Goal: Obtain resource: Obtain resource

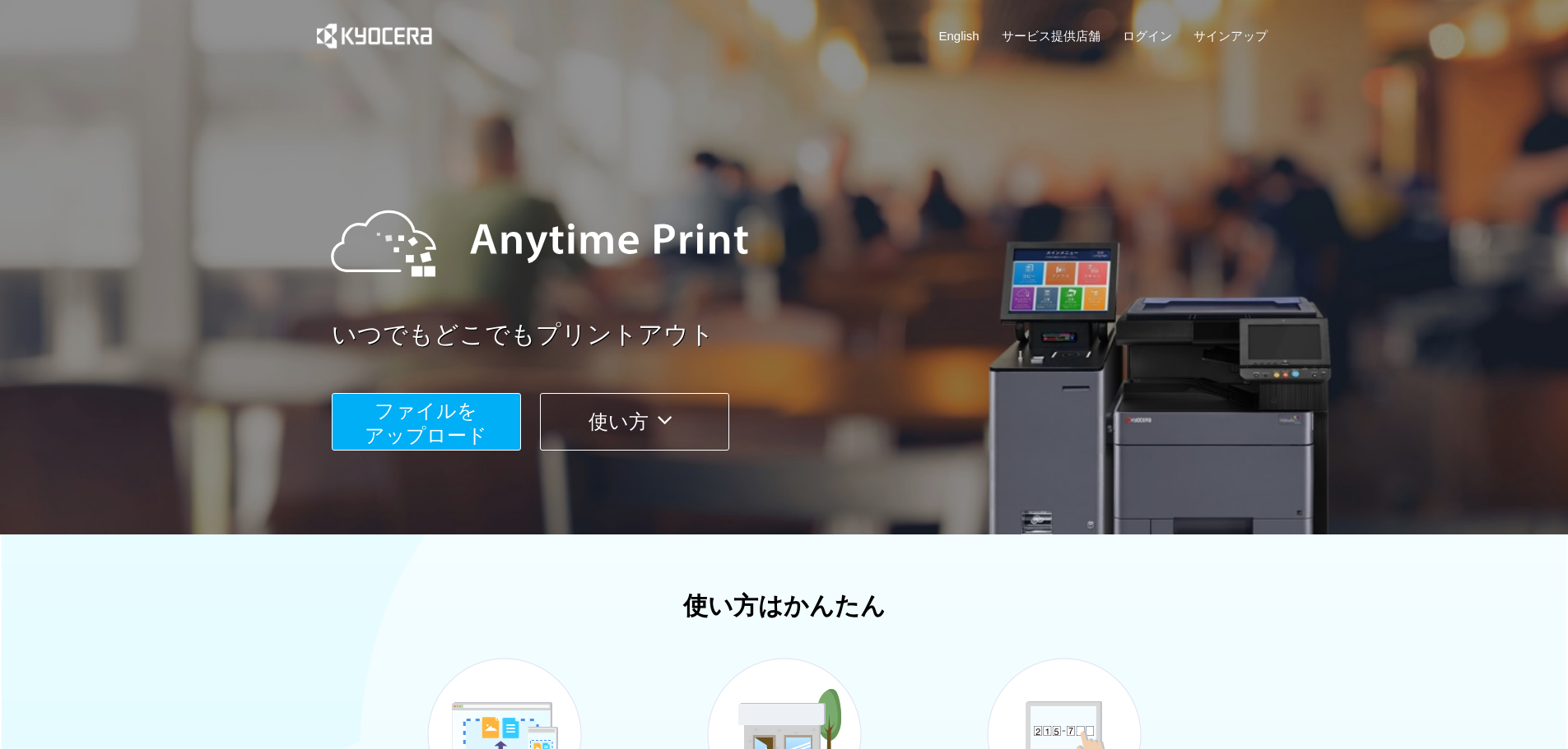
click at [447, 423] on span "ファイルを ​​アップロード" at bounding box center [425, 423] width 122 height 47
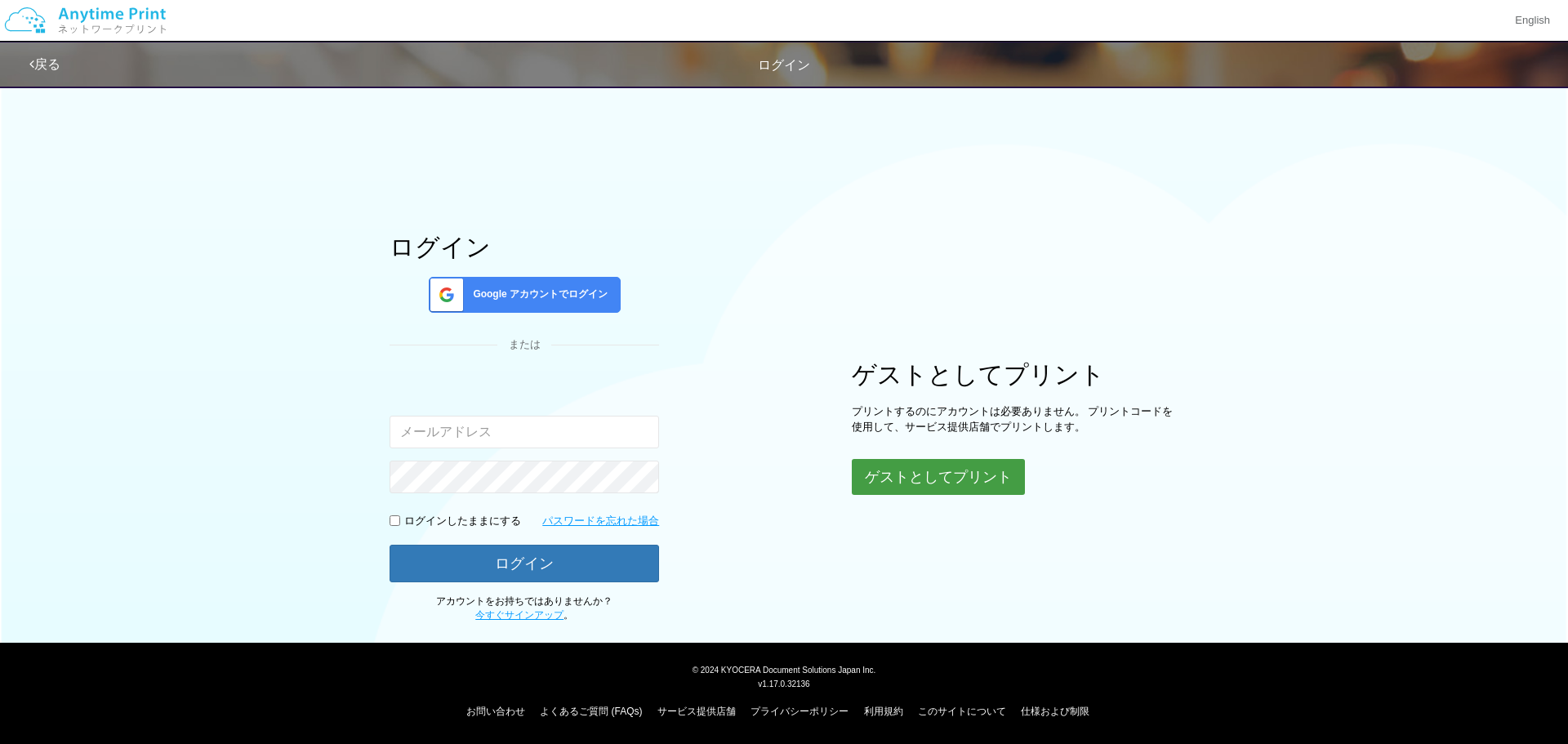
click at [950, 490] on button "ゲストとしてプリント" at bounding box center [938, 477] width 173 height 36
click at [941, 481] on button "ゲストとしてプリント" at bounding box center [938, 477] width 173 height 36
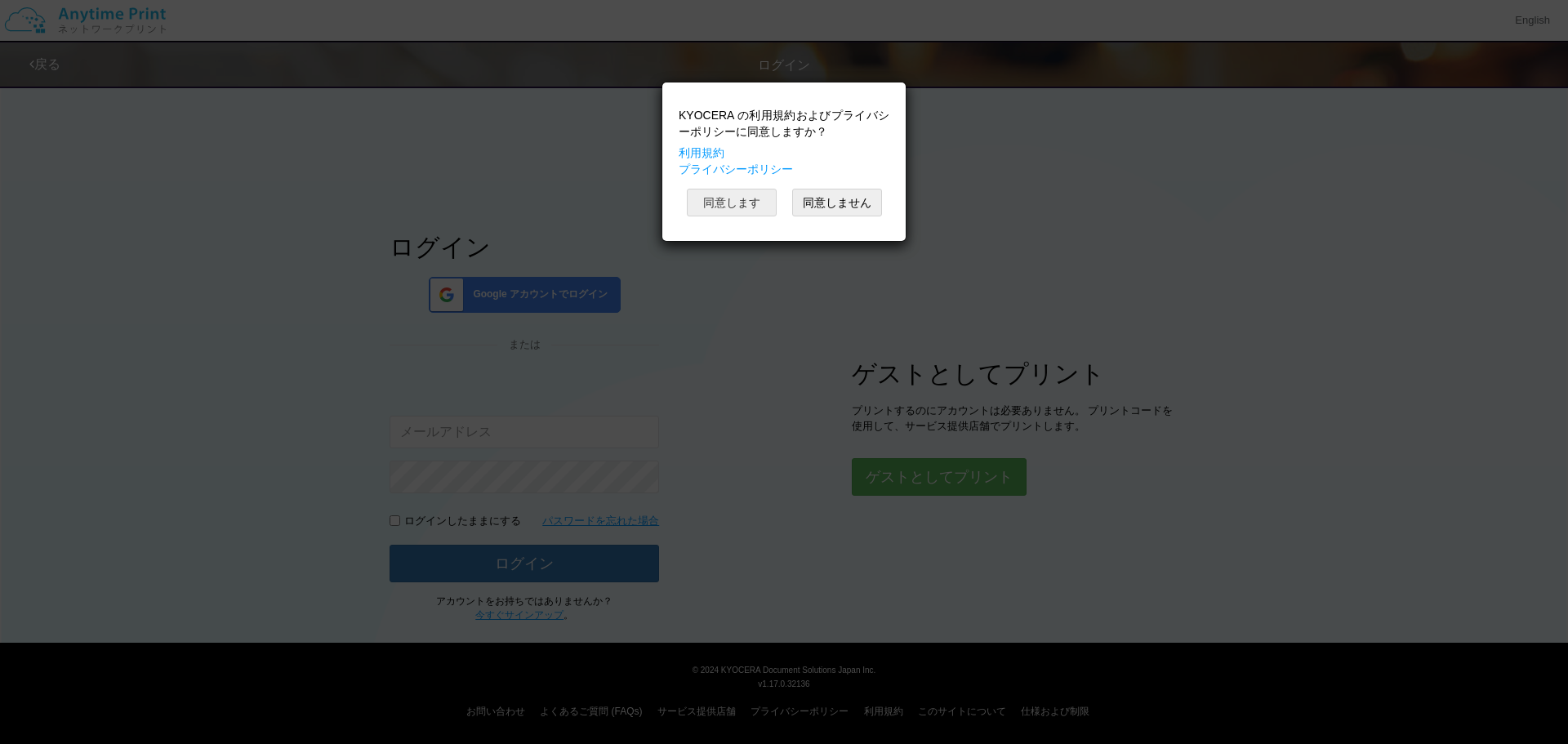
click at [737, 193] on button "同意します" at bounding box center [731, 202] width 90 height 28
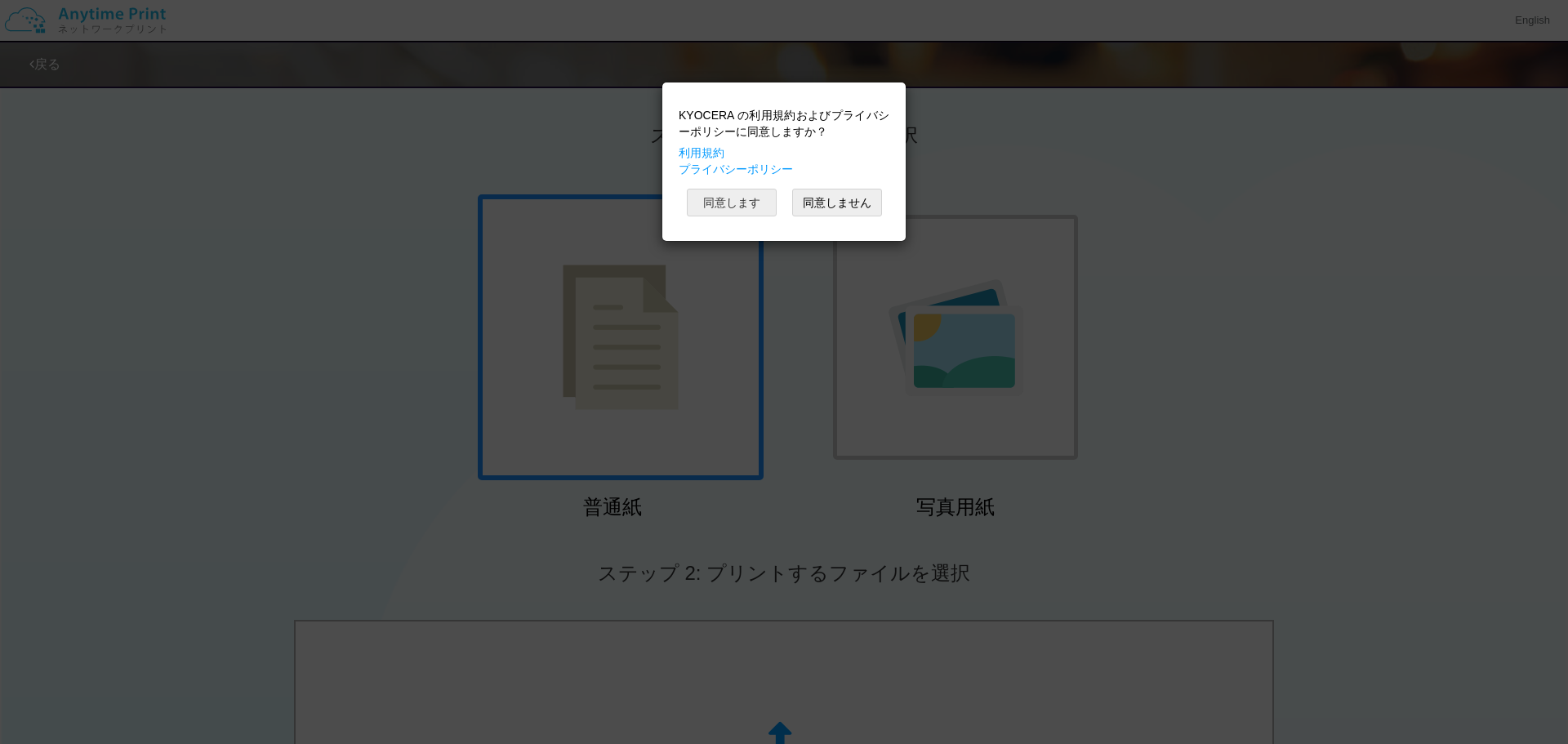
click at [721, 200] on button "同意します" at bounding box center [731, 202] width 90 height 28
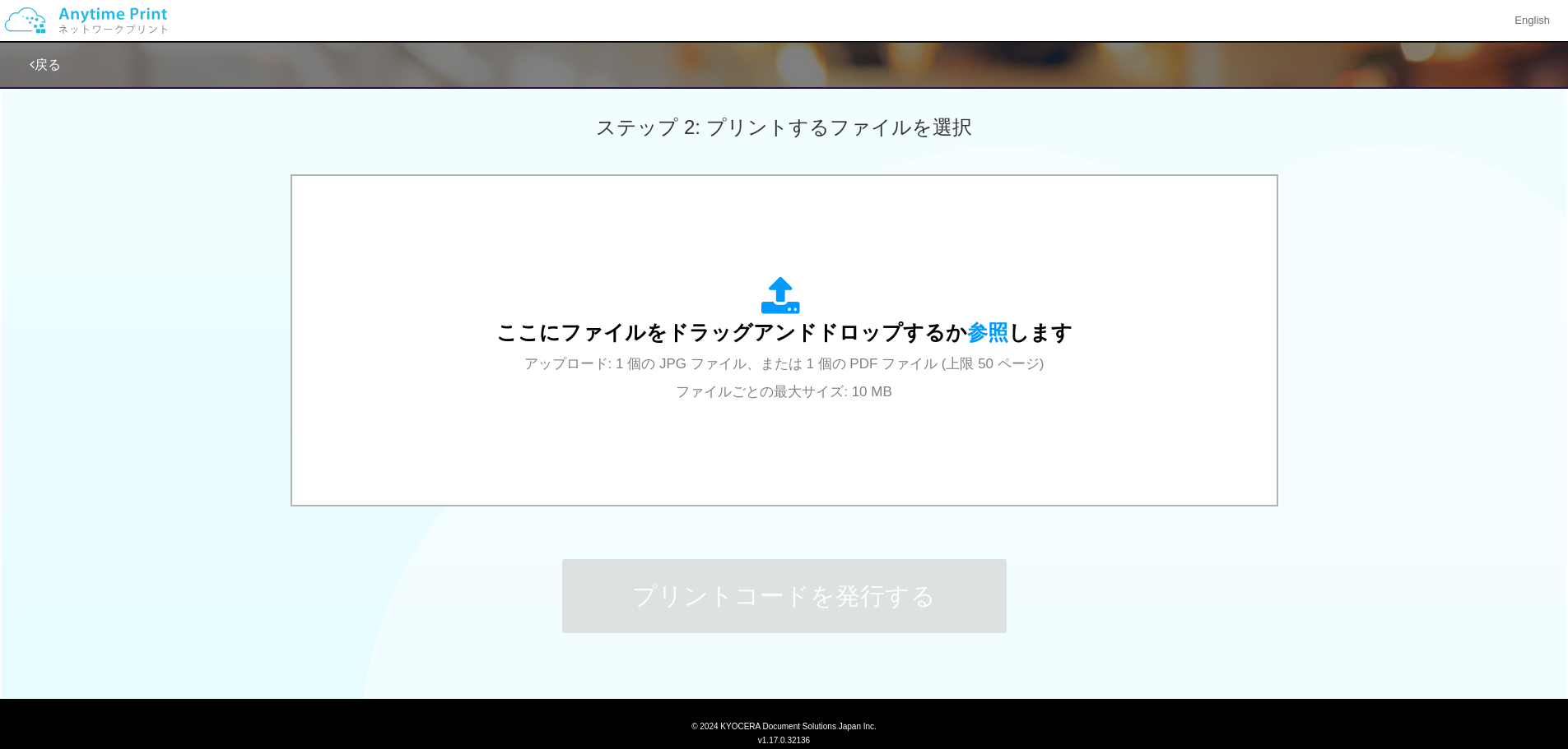
scroll to position [469, 0]
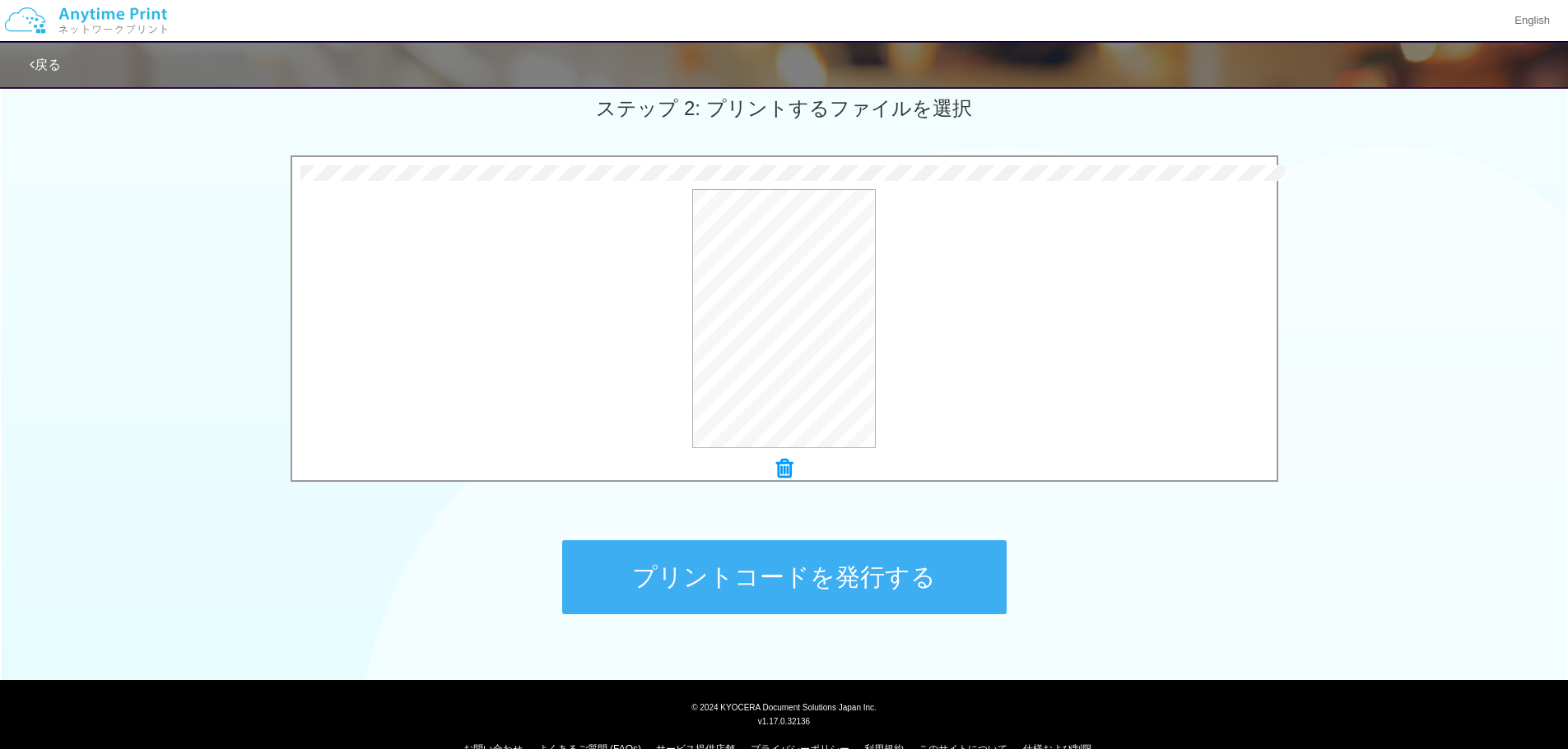
click at [782, 584] on button "プリントコードを発行する" at bounding box center [784, 578] width 445 height 74
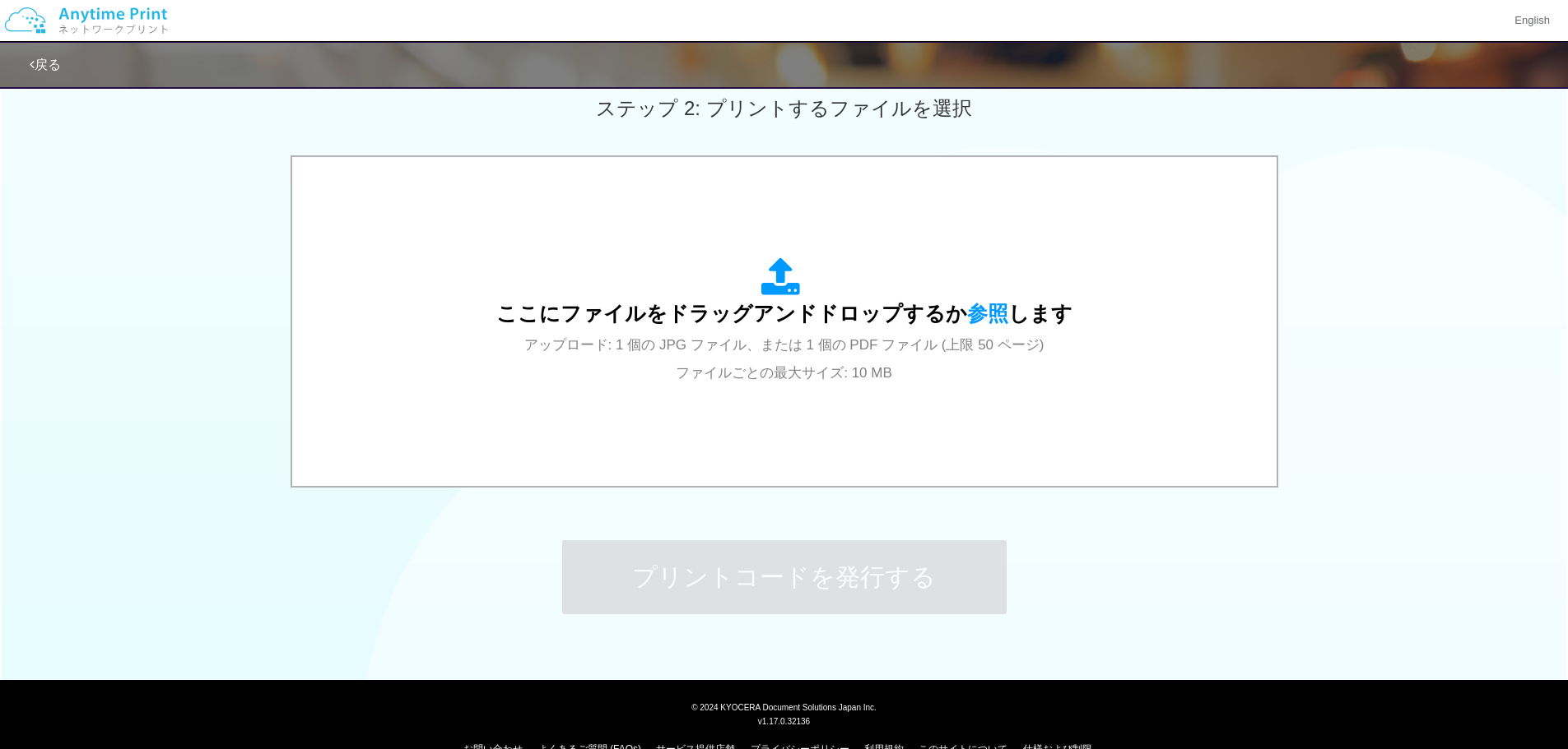
scroll to position [0, 0]
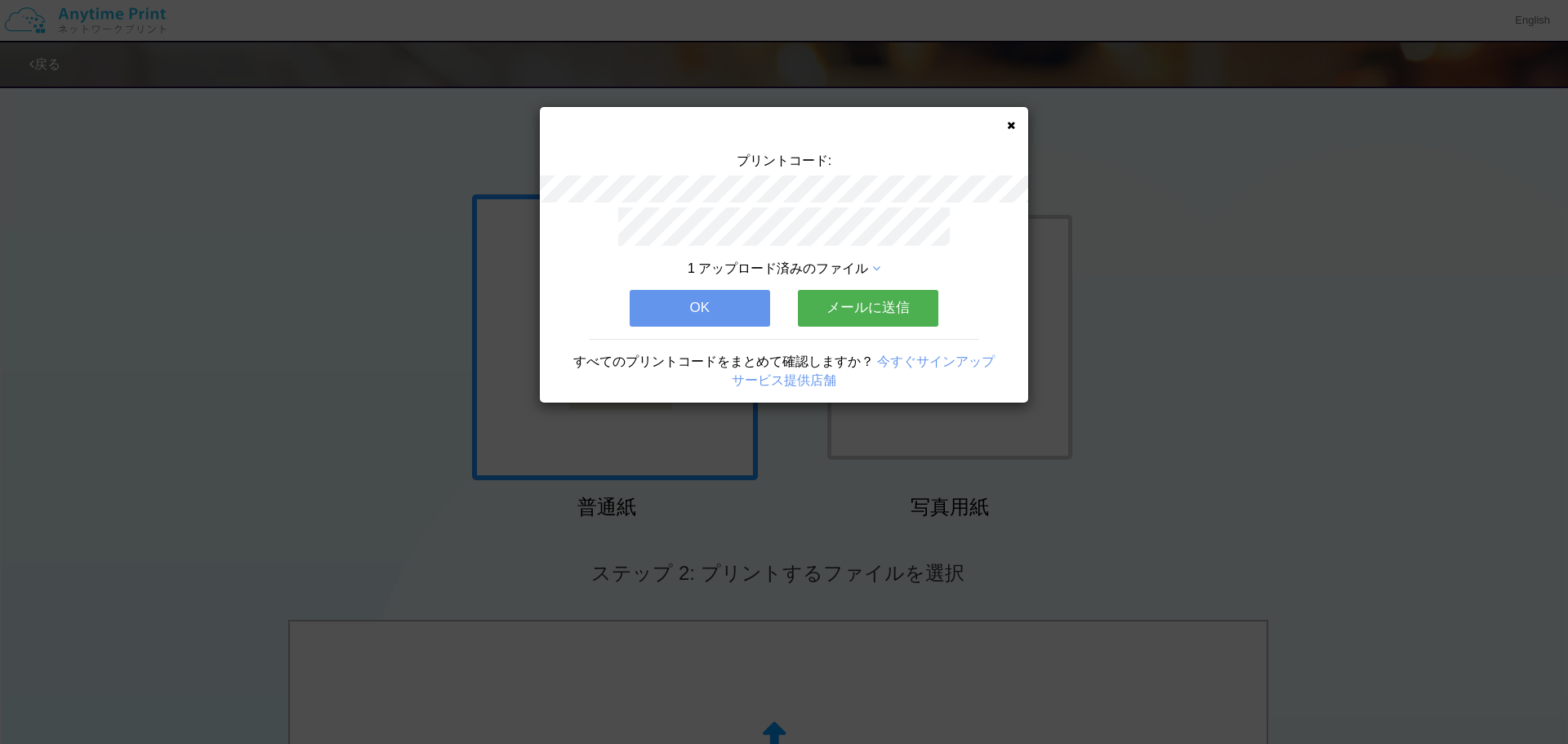
click at [849, 301] on button "メールに送信" at bounding box center [869, 307] width 141 height 36
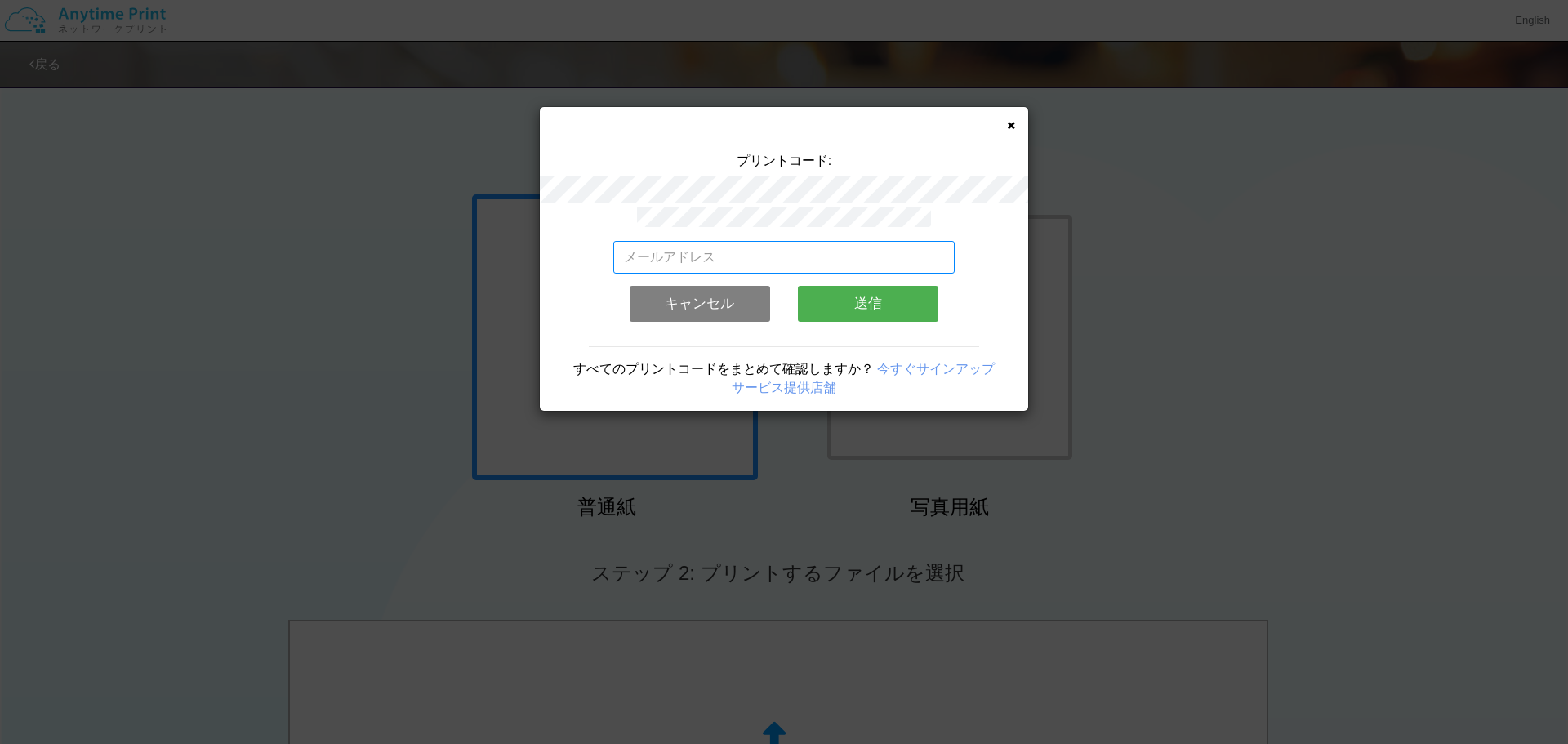
click at [790, 253] on input "email" at bounding box center [784, 257] width 343 height 33
type input "[PERSON_NAME][EMAIL_ADDRESS][DOMAIN_NAME]"
click at [859, 301] on button "送信" at bounding box center [869, 303] width 141 height 36
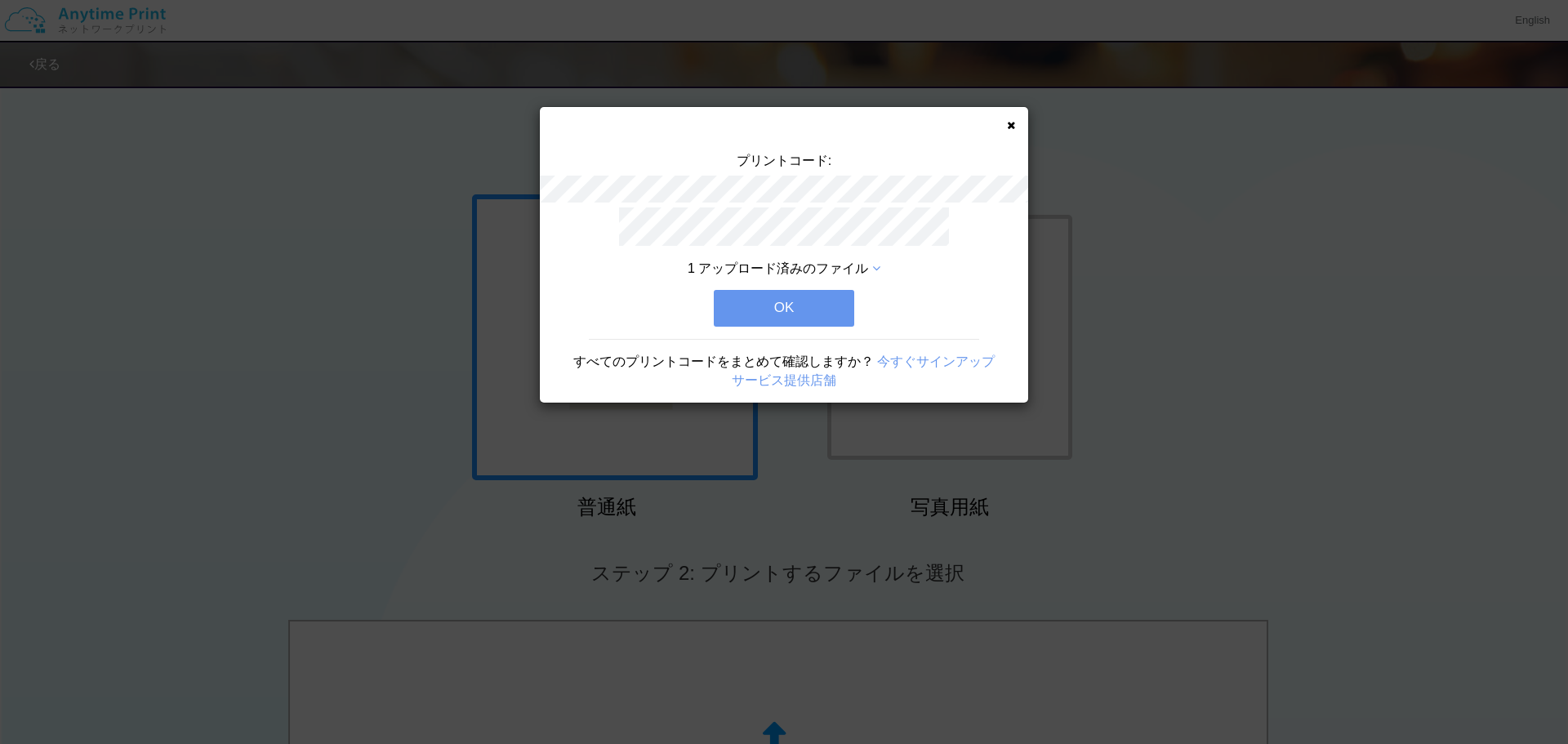
click at [792, 301] on button "OK" at bounding box center [784, 307] width 141 height 36
